Goal: Contribute content: Contribute content

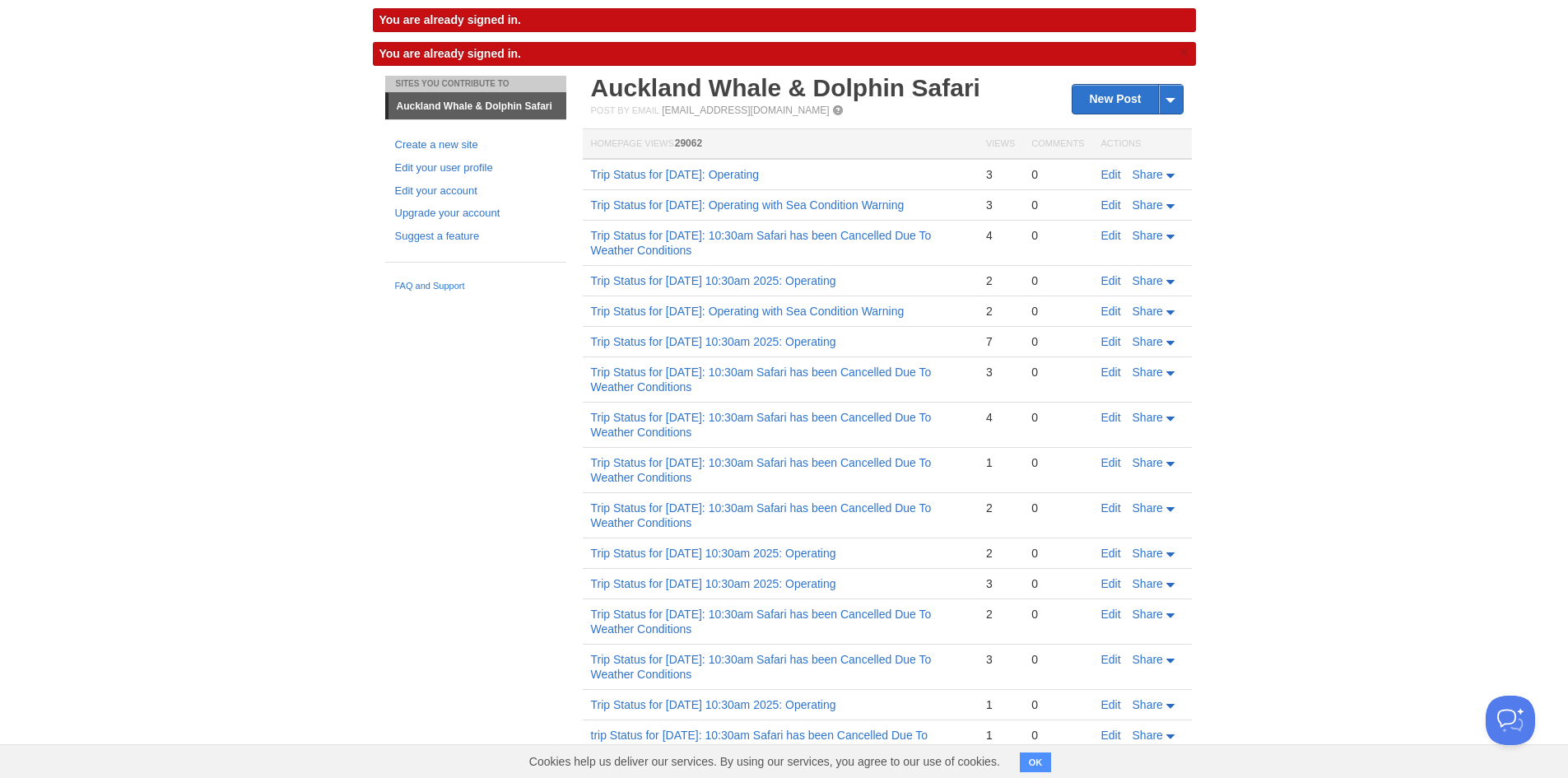
scroll to position [82, 0]
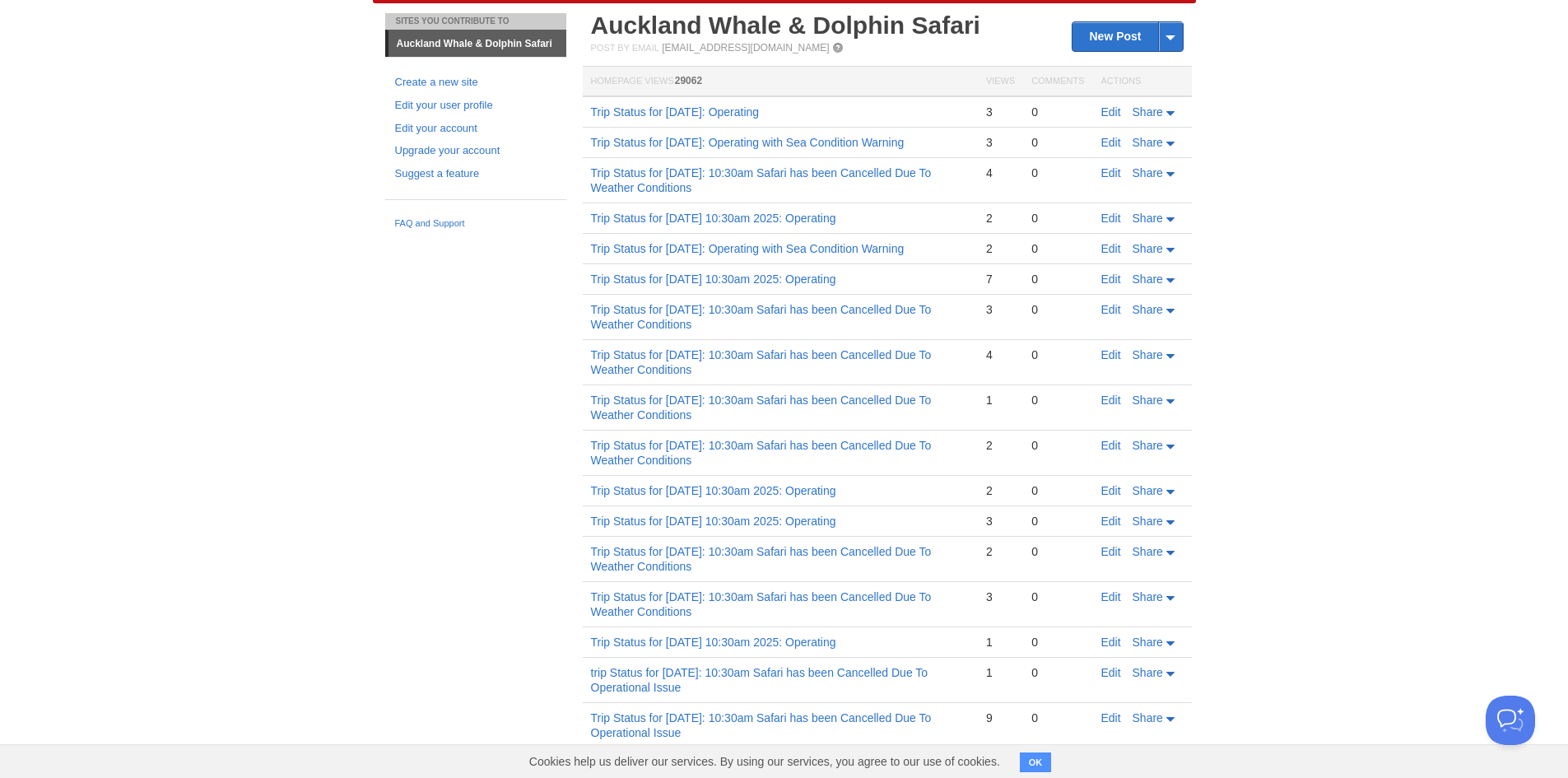
drag, startPoint x: 585, startPoint y: 366, endPoint x: 818, endPoint y: 351, distance: 233.5
click at [818, 340] on td "Trip Status for [DATE]: 10:30am Safari has been Cancelled Due To Weather Condit…" at bounding box center [779, 317] width 395 height 45
copy link "Trip Status for [DATE]: 10:30am Safari has been Cancelled Due To Weather Condit…"
click at [1121, 38] on link "New Post" at bounding box center [1128, 36] width 110 height 28
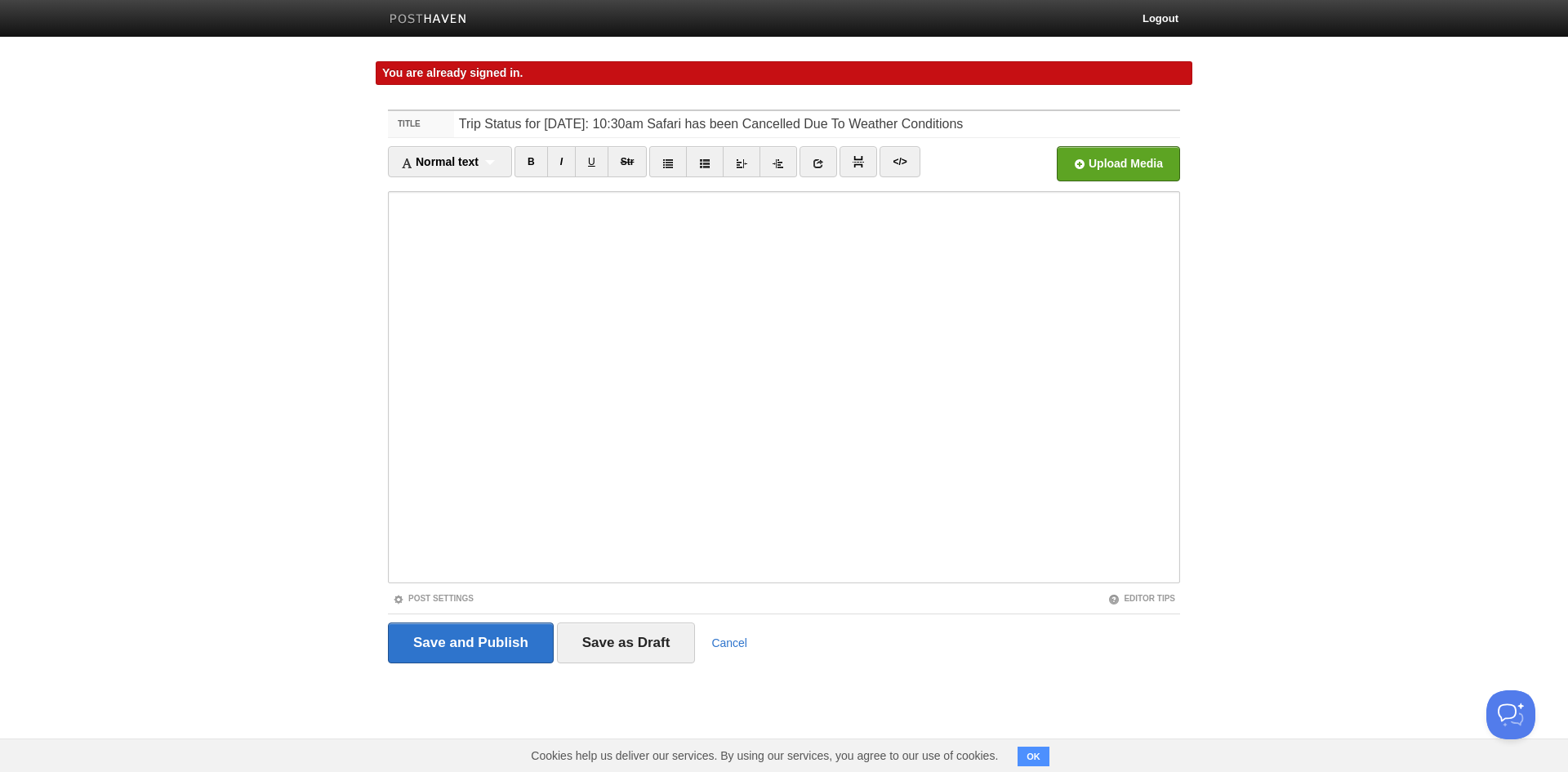
click at [601, 121] on input "Trip Status for [DATE]: 10:30am Safari has been Cancelled Due To Weather Condit…" at bounding box center [816, 124] width 726 height 26
drag, startPoint x: 1120, startPoint y: 121, endPoint x: 436, endPoint y: 139, distance: 684.2
click at [436, 139] on fieldset "Title Trip Status for [DATE]: 10:30am Safari has been Cancelled Due To Weather …" at bounding box center [784, 392] width 792 height 565
type input "Trip Status for [DATE]: 10:30am Safari has been Cancelled Due To Weather Condit…"
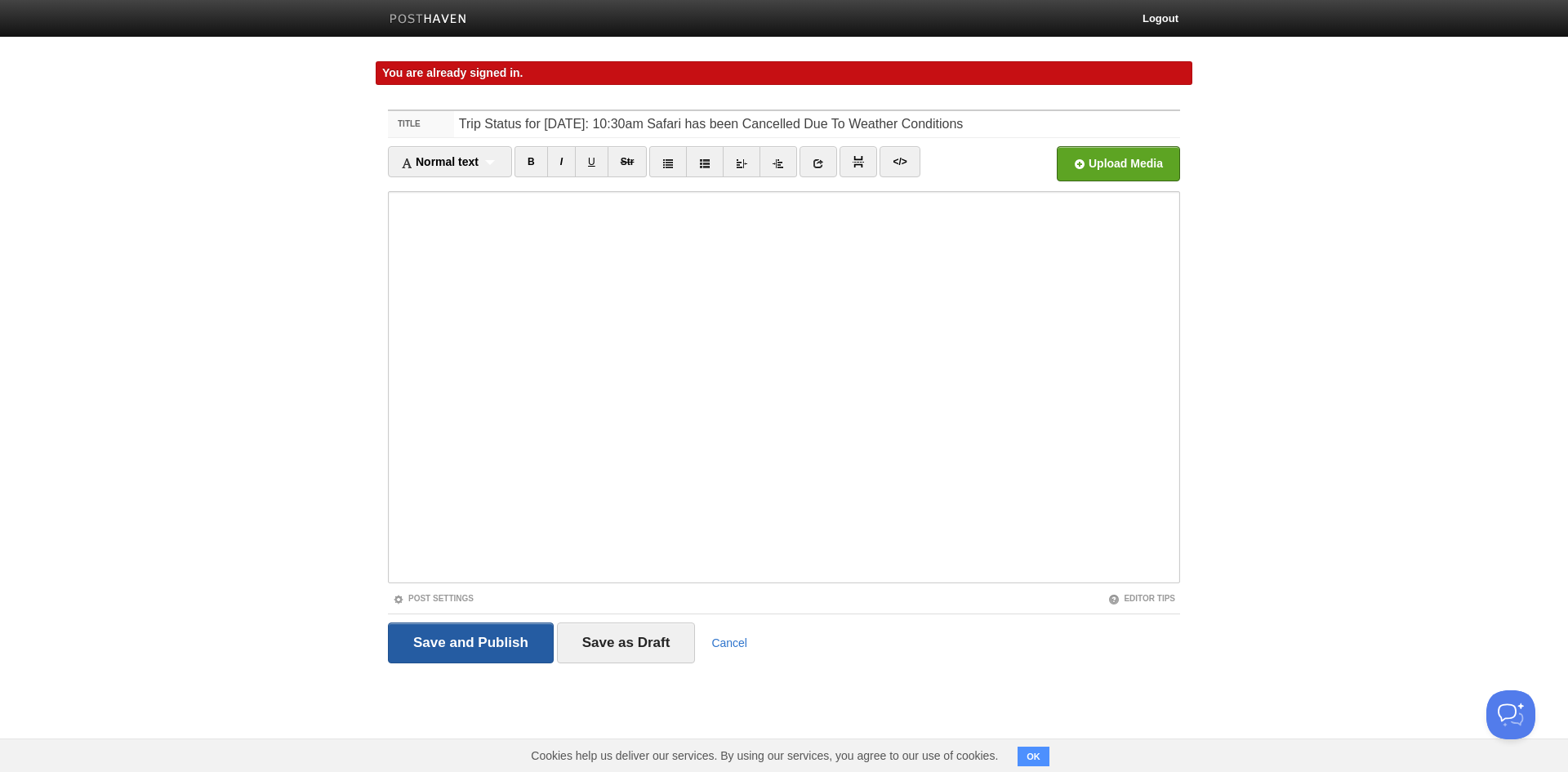
click at [474, 647] on input "Save and Publish" at bounding box center [471, 641] width 165 height 40
